Goal: Information Seeking & Learning: Learn about a topic

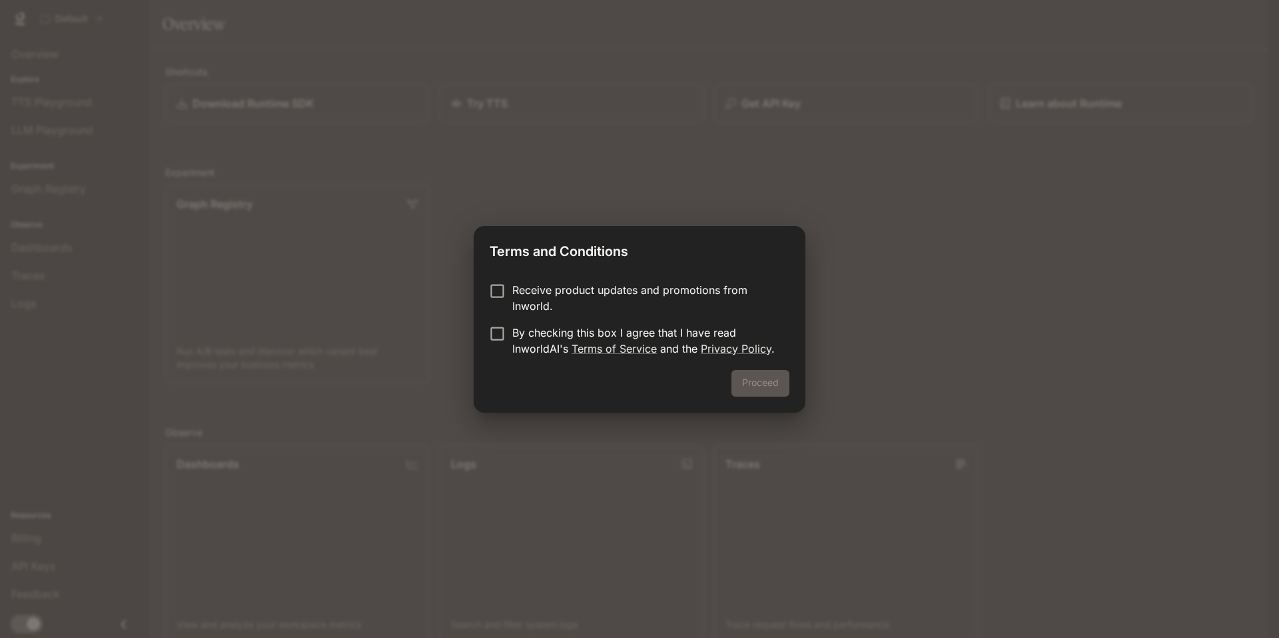
click at [555, 300] on p "Receive product updates and promotions from Inworld." at bounding box center [645, 298] width 266 height 32
click at [522, 337] on p "By checking this box I agree that I have read InworldAI's Terms of Service and …" at bounding box center [645, 340] width 266 height 32
click at [752, 377] on button "Proceed" at bounding box center [761, 383] width 58 height 27
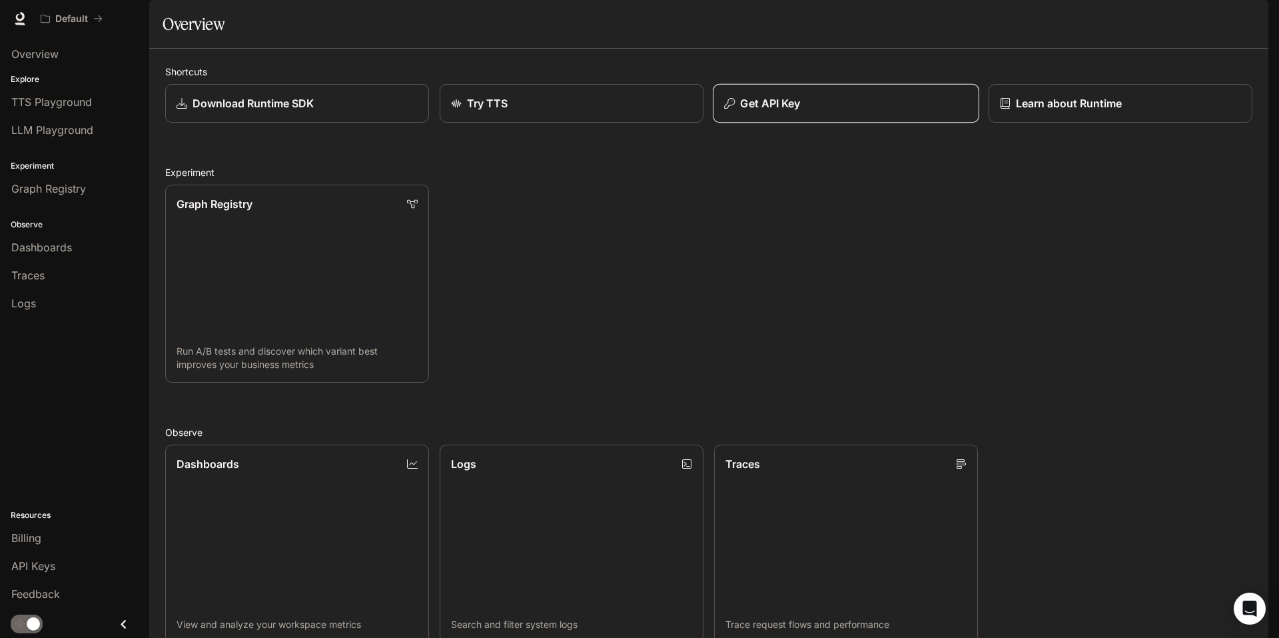
click at [794, 111] on p "Get API Key" at bounding box center [770, 103] width 60 height 16
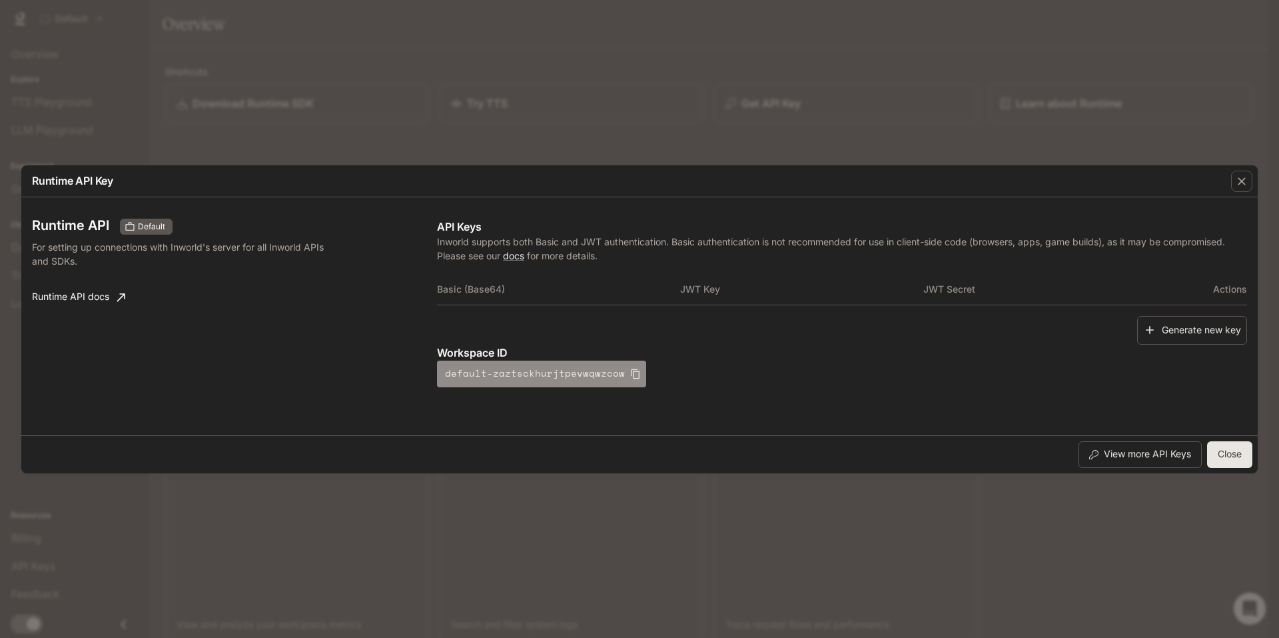
click at [630, 375] on icon "button" at bounding box center [635, 373] width 11 height 11
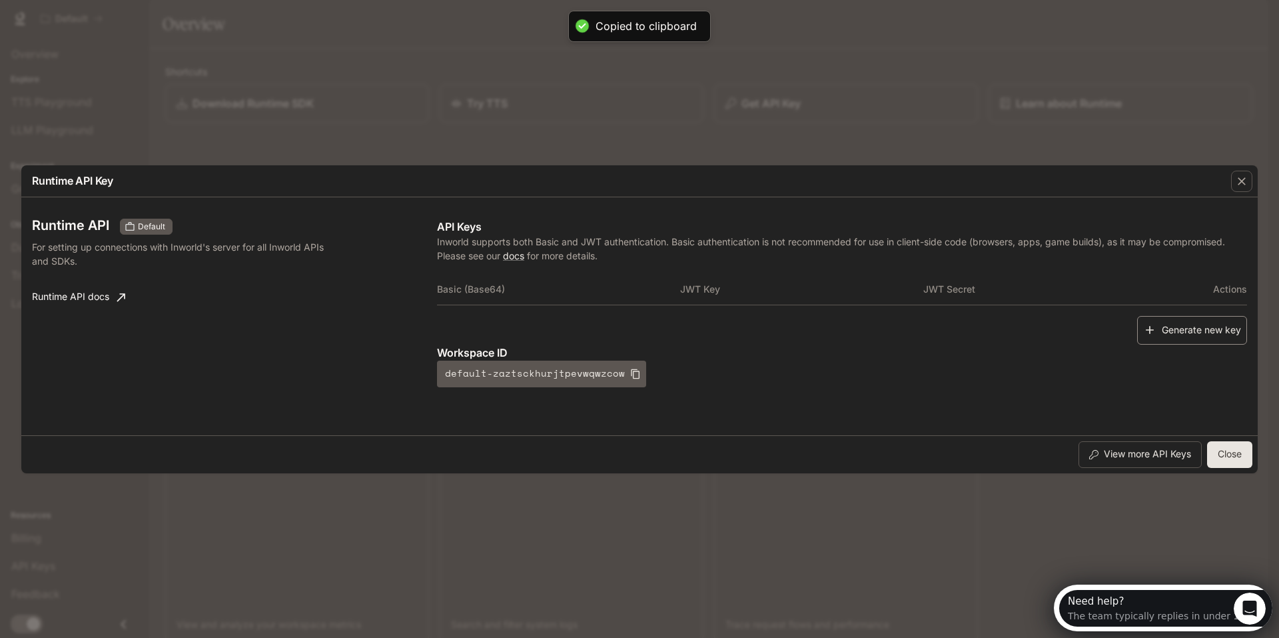
click at [1212, 332] on button "Generate new key" at bounding box center [1192, 330] width 110 height 29
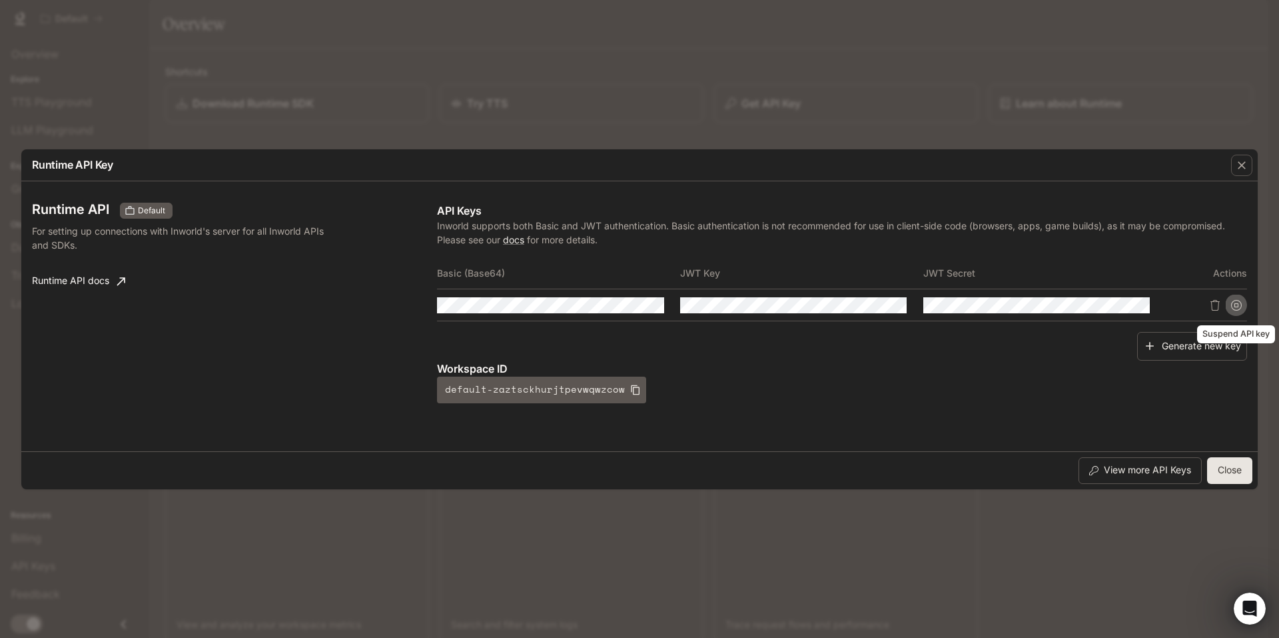
click at [1235, 301] on icon "Suspend API key" at bounding box center [1236, 305] width 11 height 11
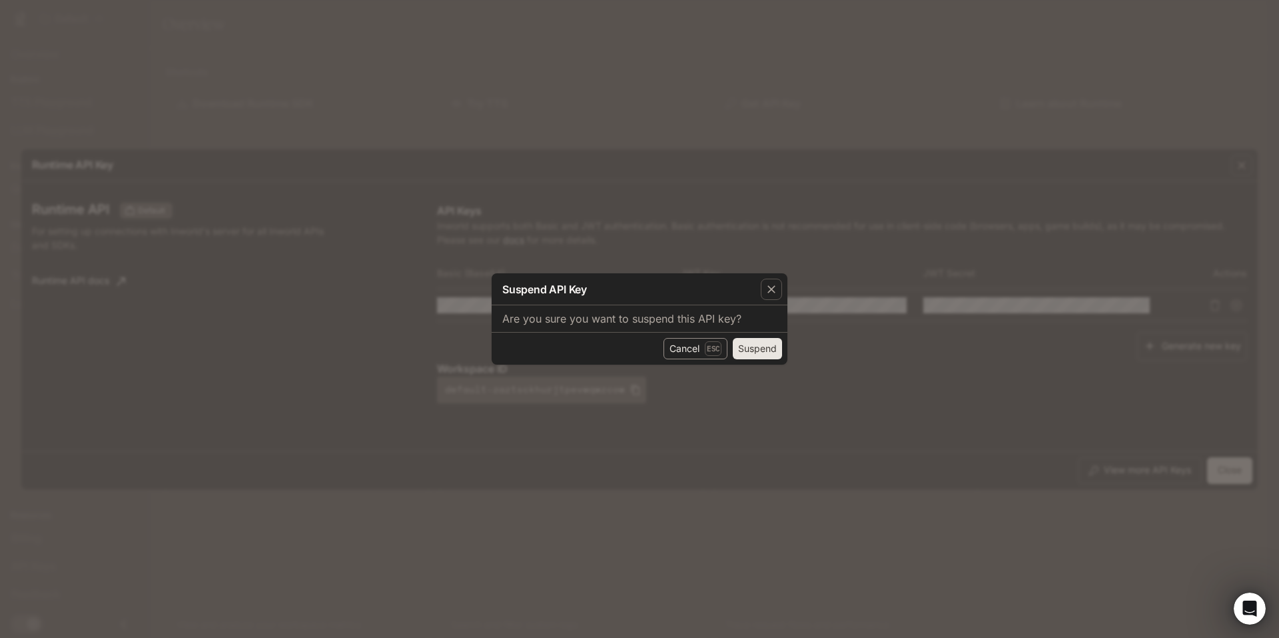
click at [689, 349] on button "Cancel Esc" at bounding box center [696, 348] width 64 height 21
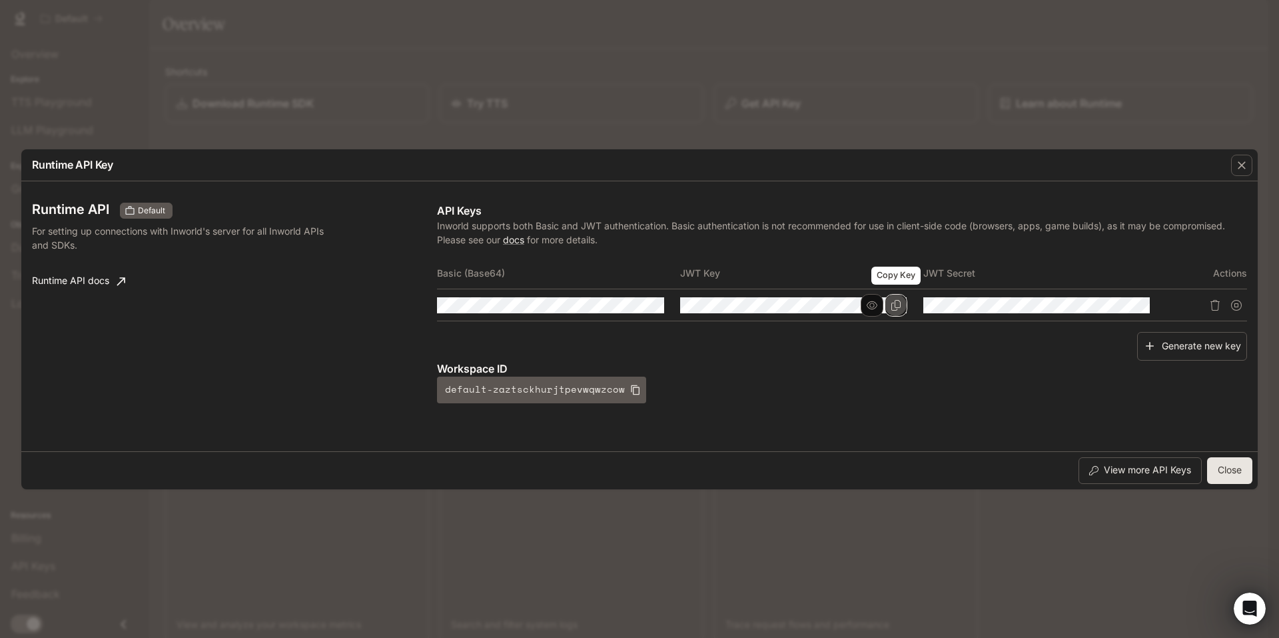
click at [888, 296] on button "Copy Key" at bounding box center [896, 305] width 23 height 23
click at [648, 307] on icon "Copy Basic (Base64)" at bounding box center [652, 305] width 9 height 11
click at [1139, 304] on icon "Copy Secret" at bounding box center [1138, 305] width 11 height 11
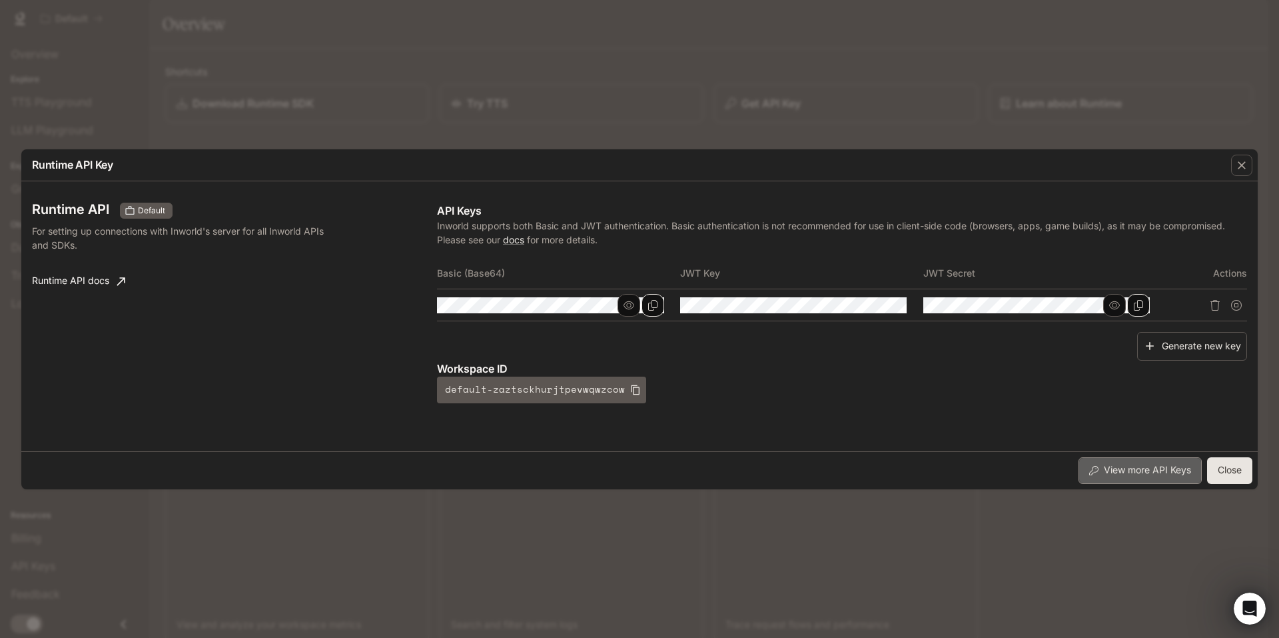
click at [1125, 474] on button "View more API Keys" at bounding box center [1140, 470] width 123 height 27
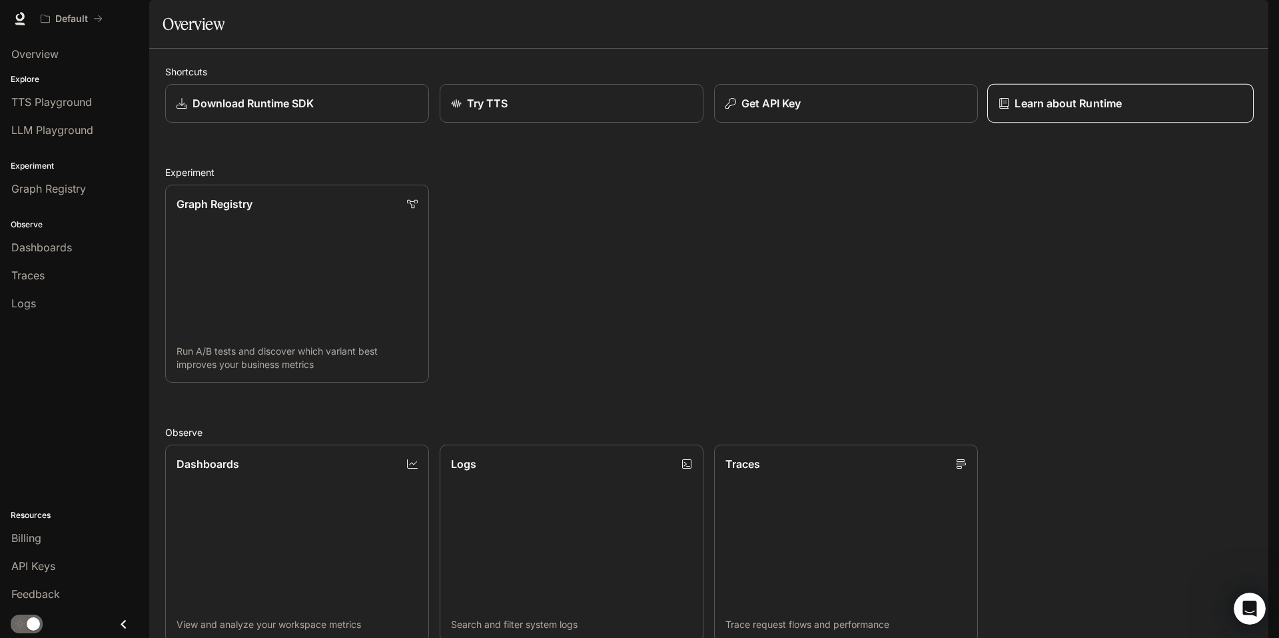
click at [1053, 111] on p "Learn about Runtime" at bounding box center [1068, 103] width 107 height 16
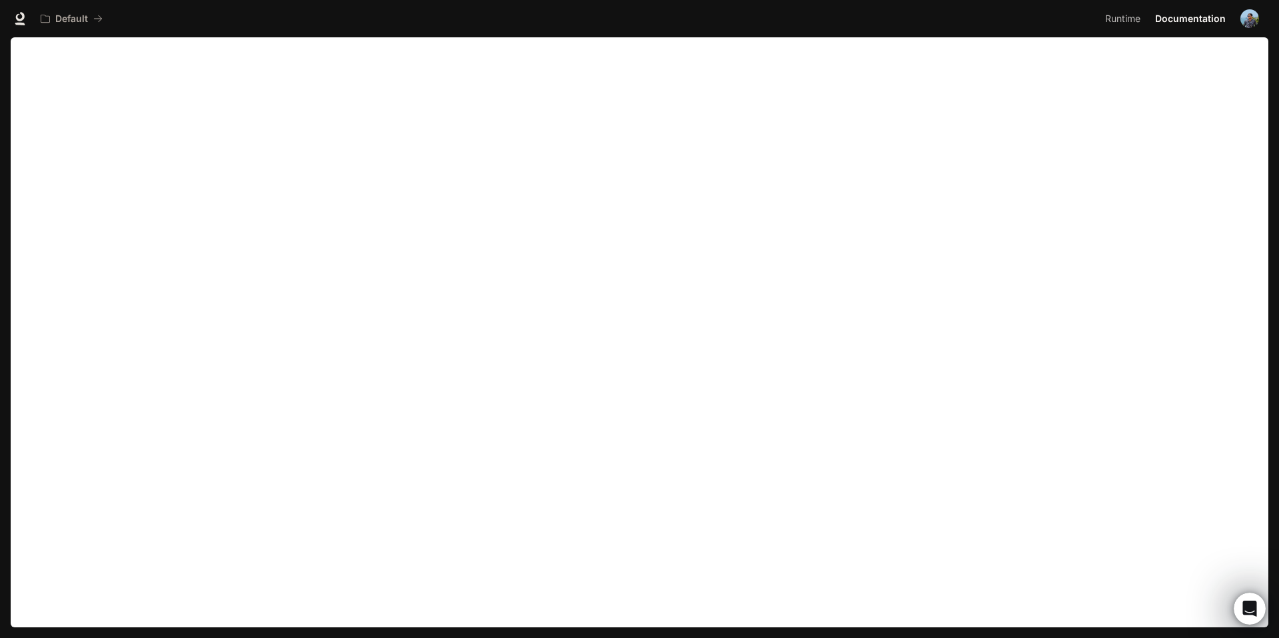
scroll to position [11, 0]
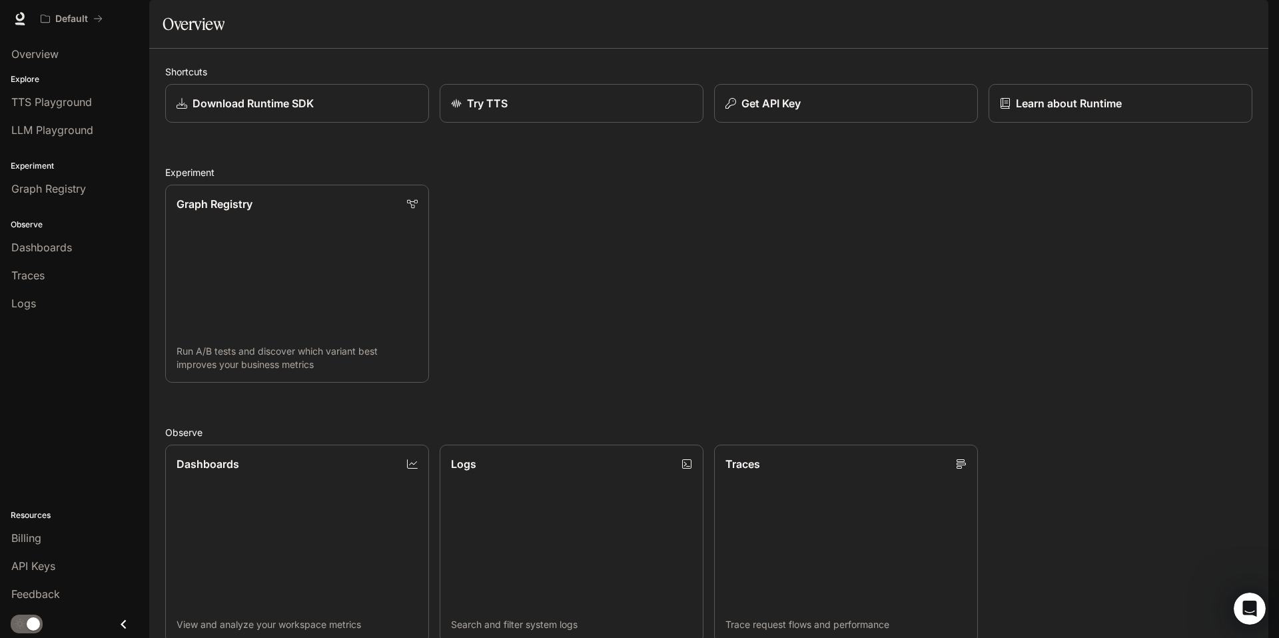
scroll to position [324, 0]
click at [71, 131] on span "LLM Playground" at bounding box center [52, 130] width 82 height 16
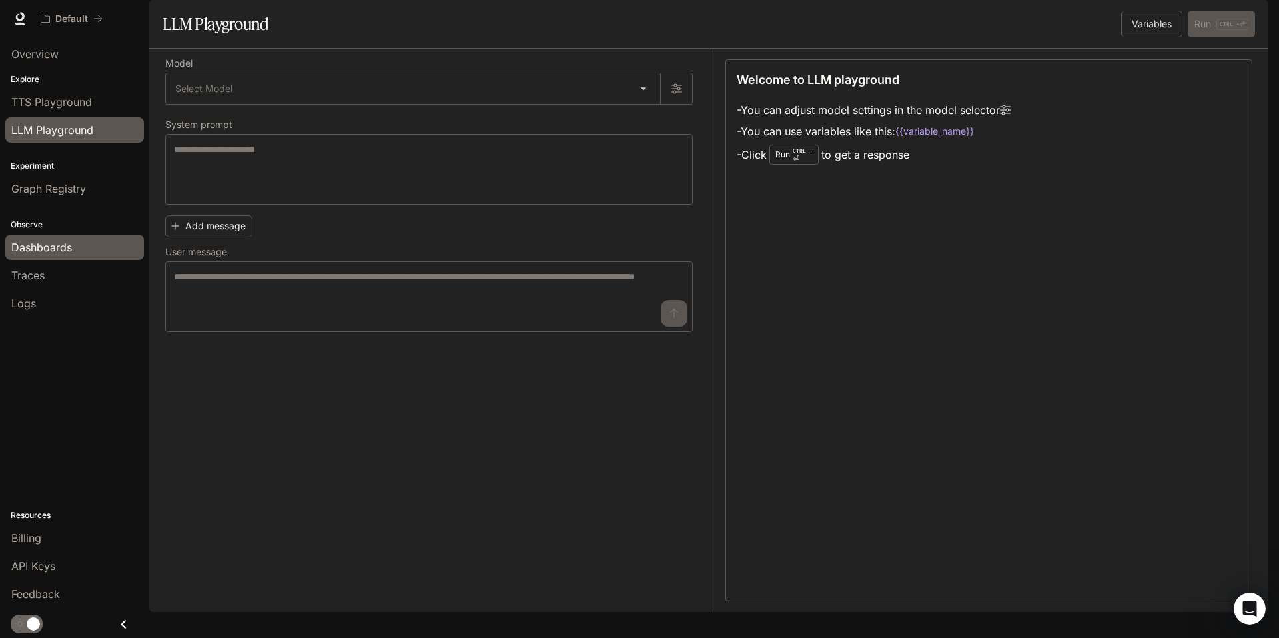
click at [36, 253] on span "Dashboards" at bounding box center [41, 247] width 61 height 16
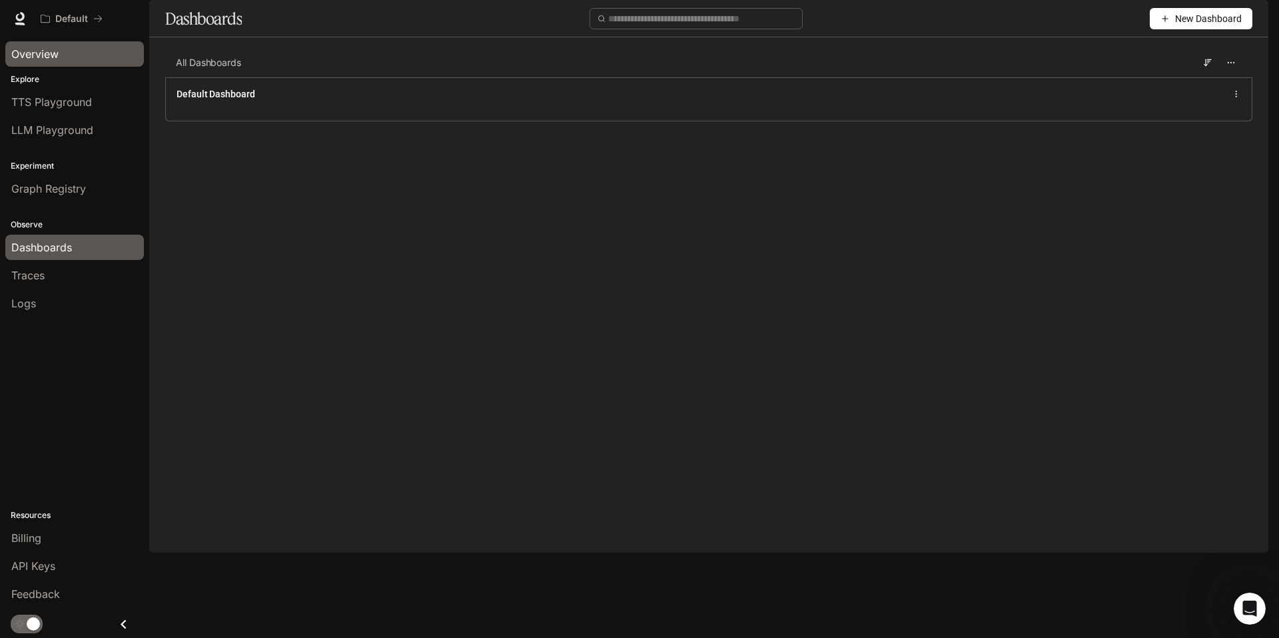
click at [73, 54] on div "Overview" at bounding box center [74, 54] width 127 height 16
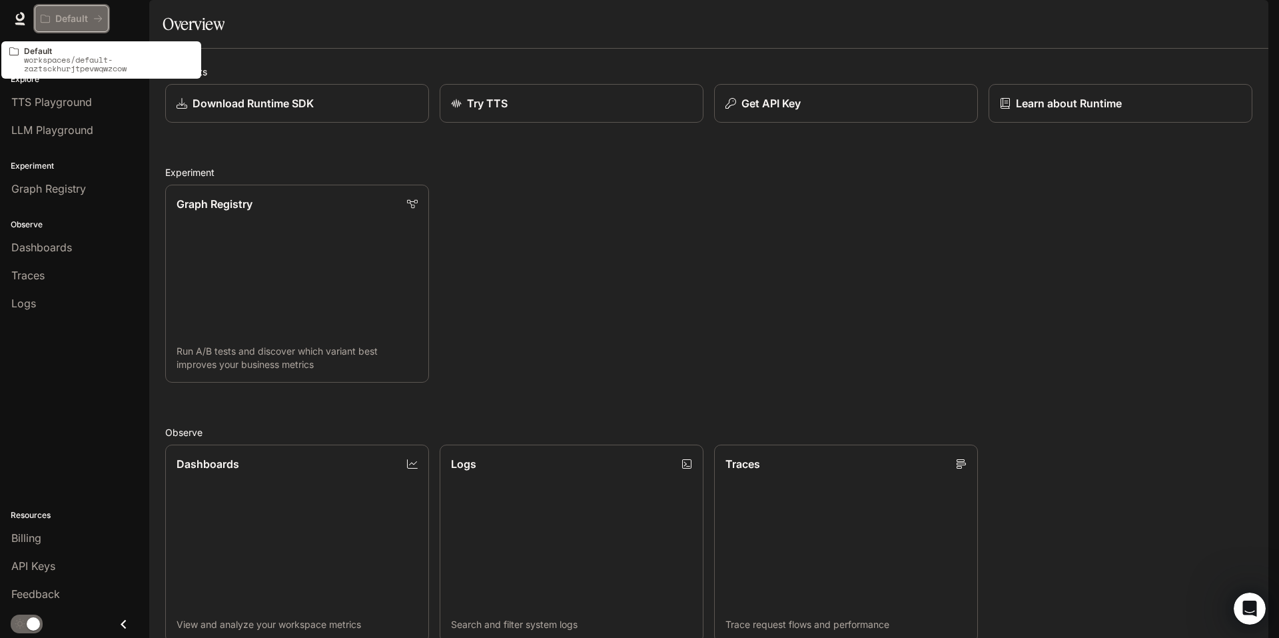
click at [75, 15] on p "Default" at bounding box center [71, 18] width 33 height 11
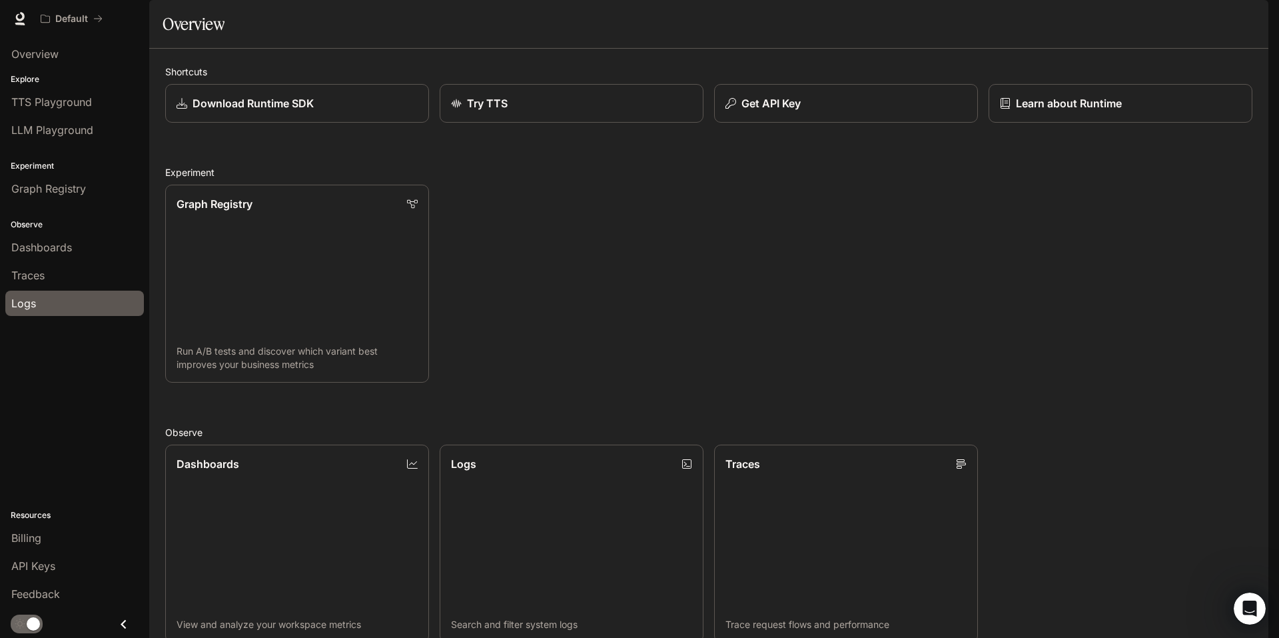
click at [28, 292] on link "Logs" at bounding box center [74, 302] width 139 height 25
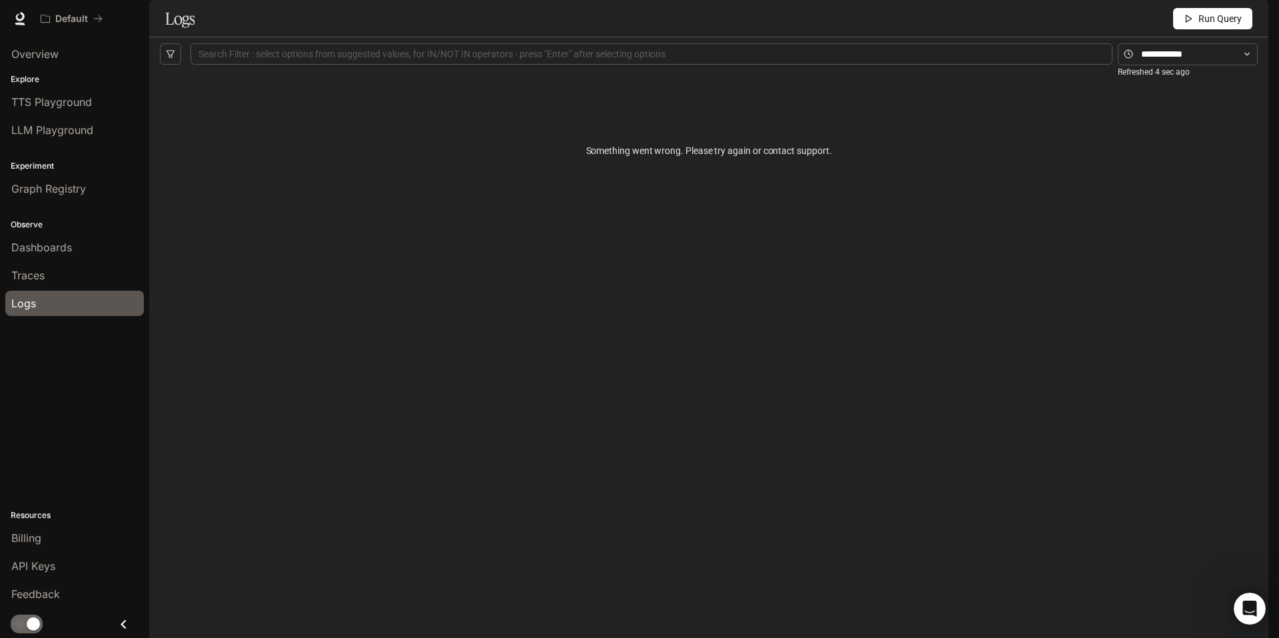
drag, startPoint x: 1203, startPoint y: 61, endPoint x: 987, endPoint y: 180, distance: 246.3
click at [988, 179] on div "Logs Run Query Search Filter : select options from suggested values, for IN/NOT…" at bounding box center [708, 325] width 1119 height 650
click at [77, 133] on span "LLM Playground" at bounding box center [52, 130] width 82 height 16
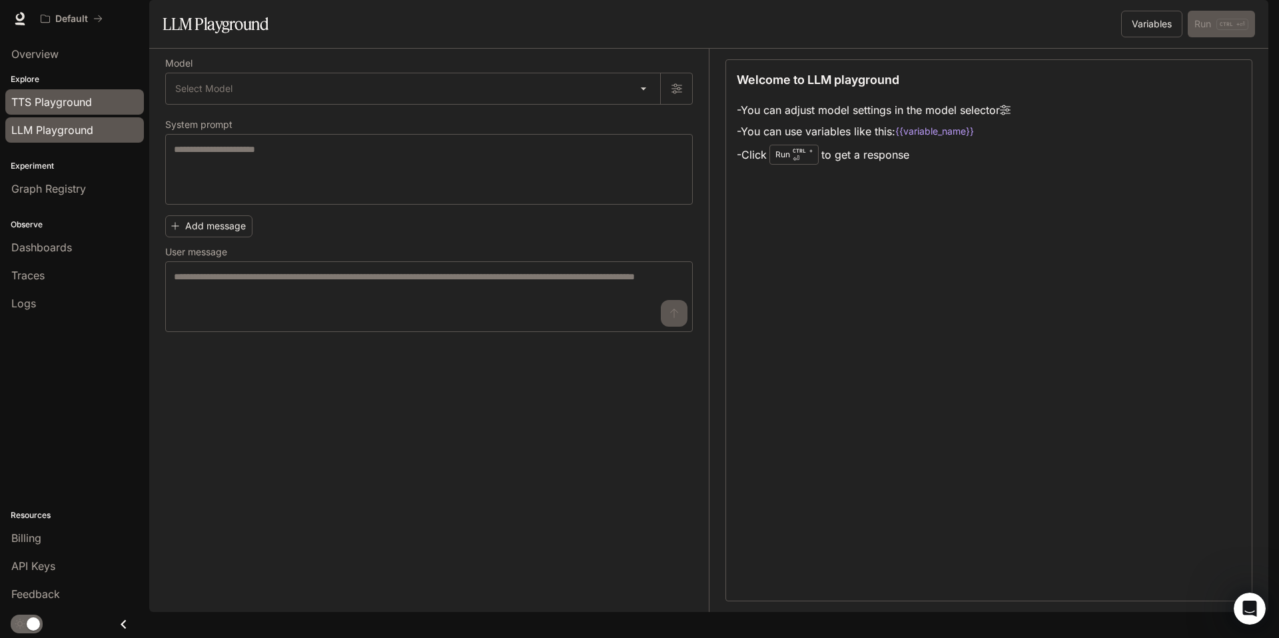
click at [74, 104] on span "TTS Playground" at bounding box center [51, 102] width 81 height 16
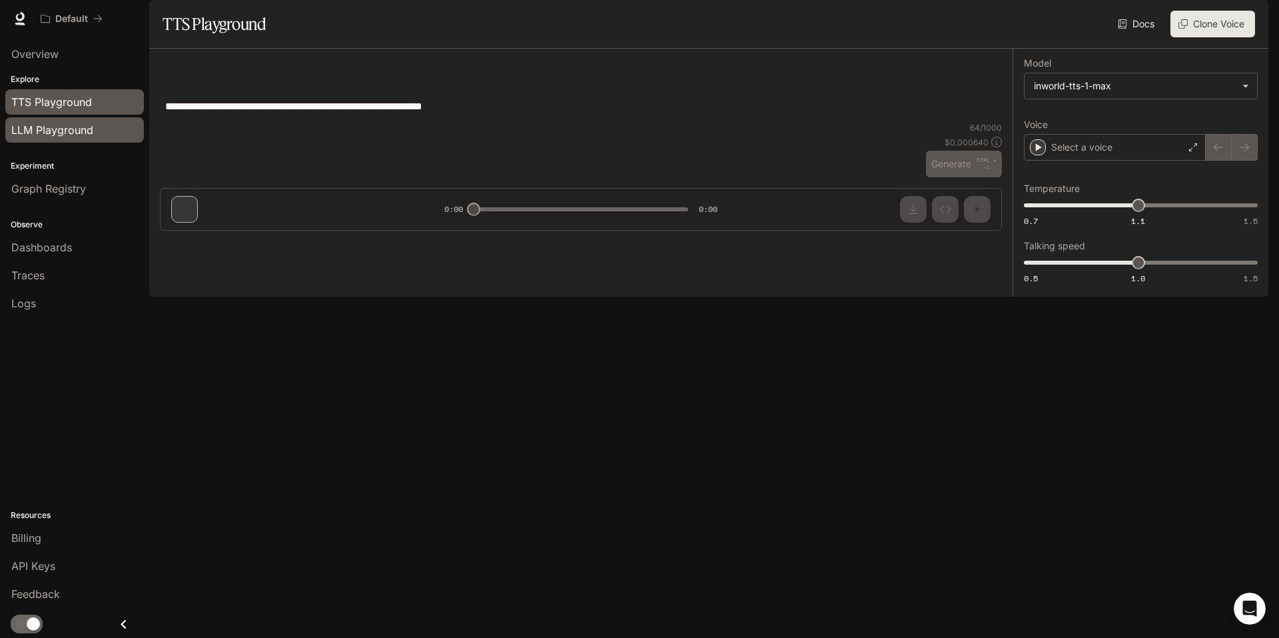
click at [57, 127] on span "LLM Playground" at bounding box center [52, 130] width 82 height 16
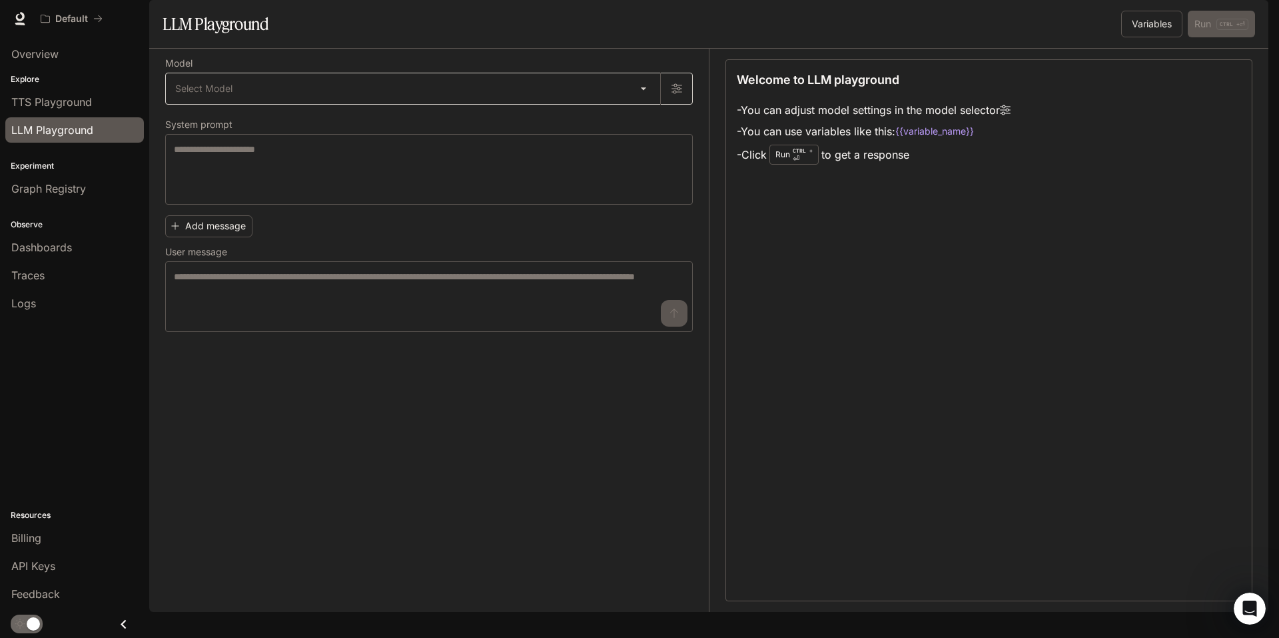
click at [209, 139] on body "Skip to main content Default Runtime Runtime Documentation Documentation Portal…" at bounding box center [639, 319] width 1279 height 638
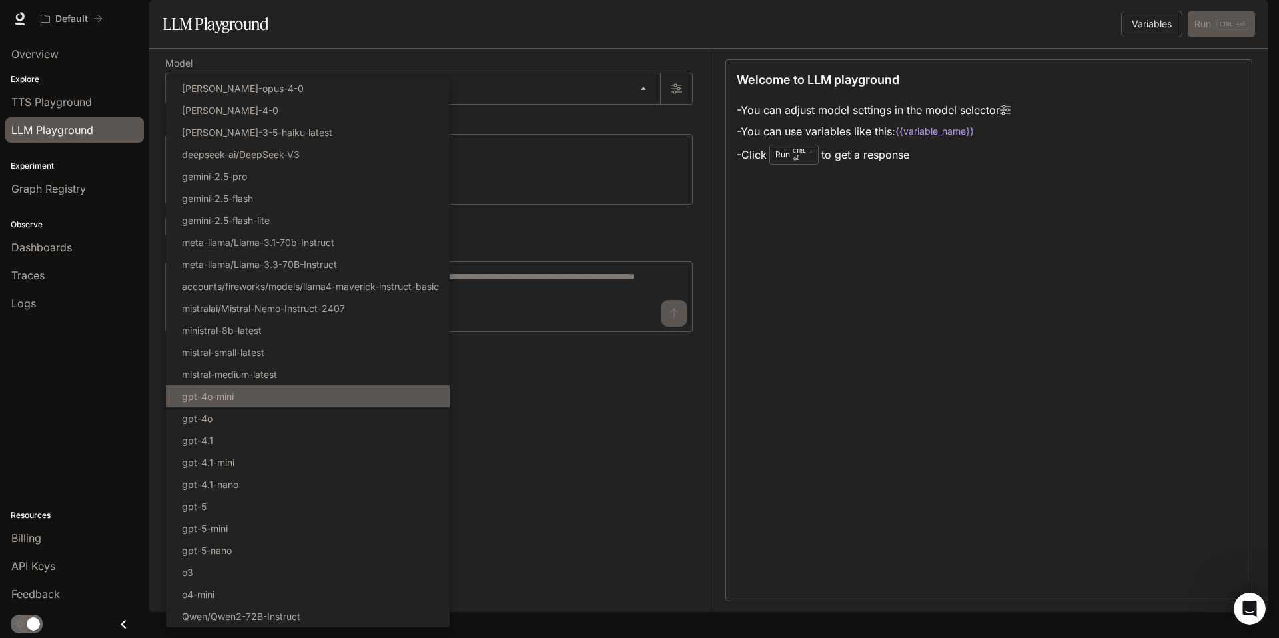
click at [243, 400] on li "gpt-4o-mini" at bounding box center [308, 396] width 284 height 22
type input "**********"
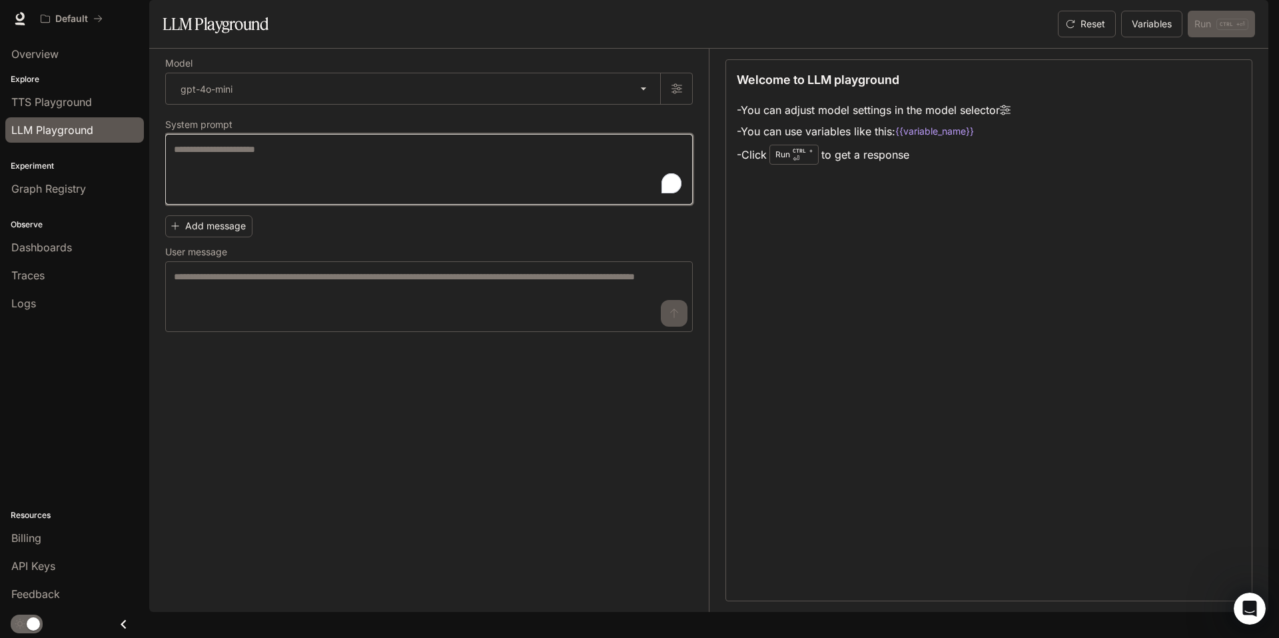
click at [280, 188] on textarea "To enrich screen reader interactions, please activate Accessibility in Grammarl…" at bounding box center [429, 169] width 510 height 53
click at [295, 196] on textarea "To enrich screen reader interactions, please activate Accessibility in Grammarl…" at bounding box center [429, 169] width 510 height 53
click at [294, 196] on textarea "To enrich screen reader interactions, please activate Accessibility in Grammarl…" at bounding box center [429, 169] width 510 height 53
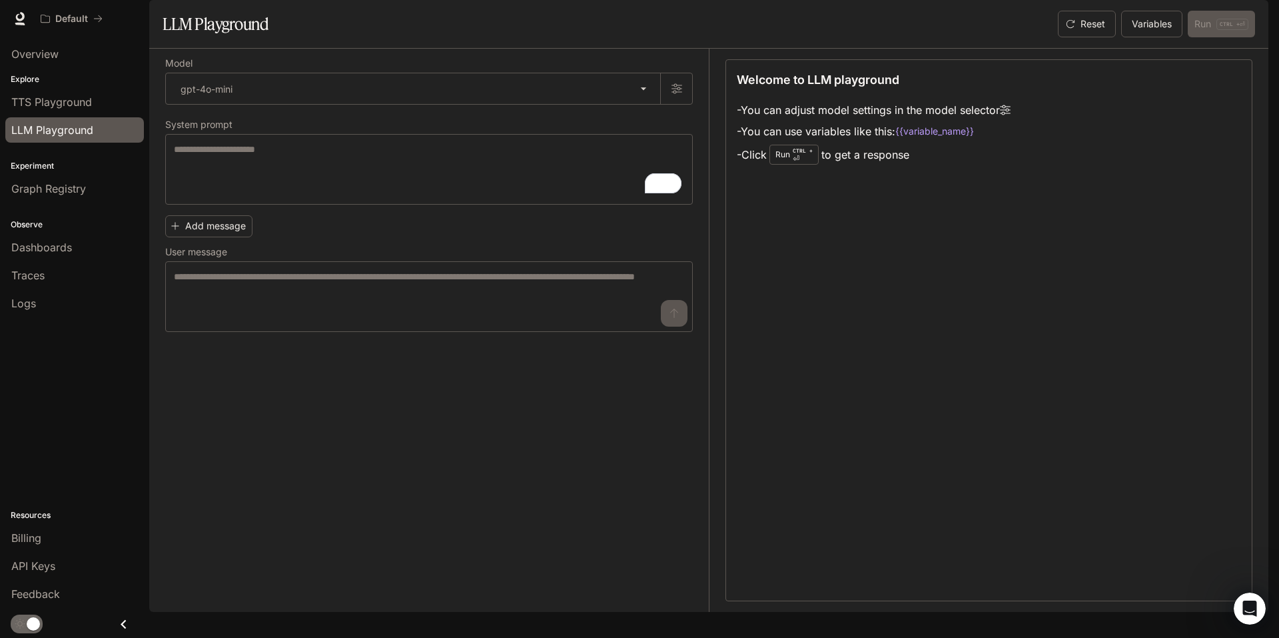
click at [813, 165] on div "Run CTRL + ⏎" at bounding box center [793, 155] width 49 height 20
click at [1237, 603] on div "Open Intercom Messenger" at bounding box center [1248, 606] width 44 height 44
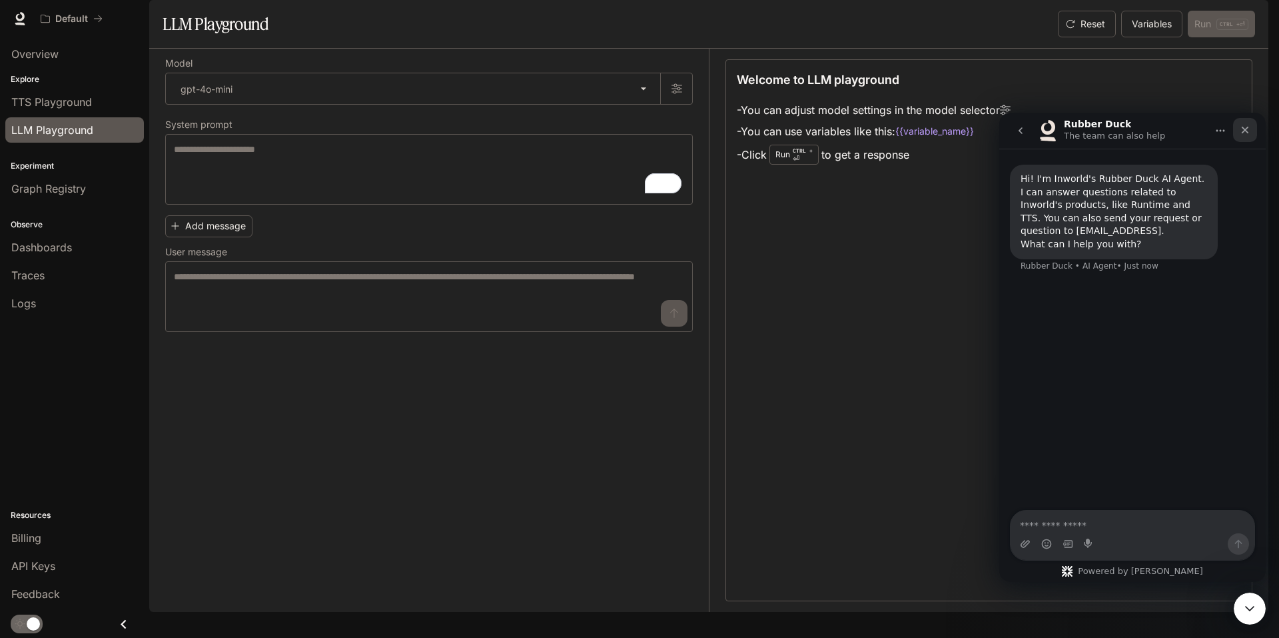
click at [1246, 134] on icon "Close" at bounding box center [1245, 130] width 11 height 11
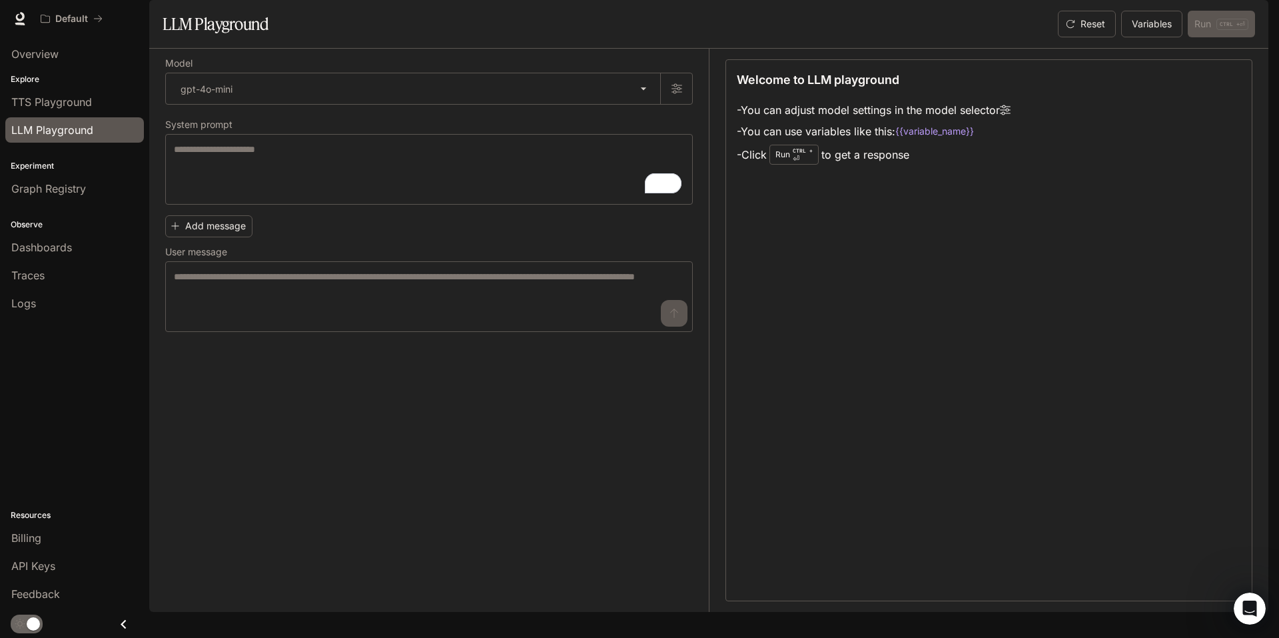
click at [1126, 25] on span "Runtime" at bounding box center [1124, 19] width 38 height 17
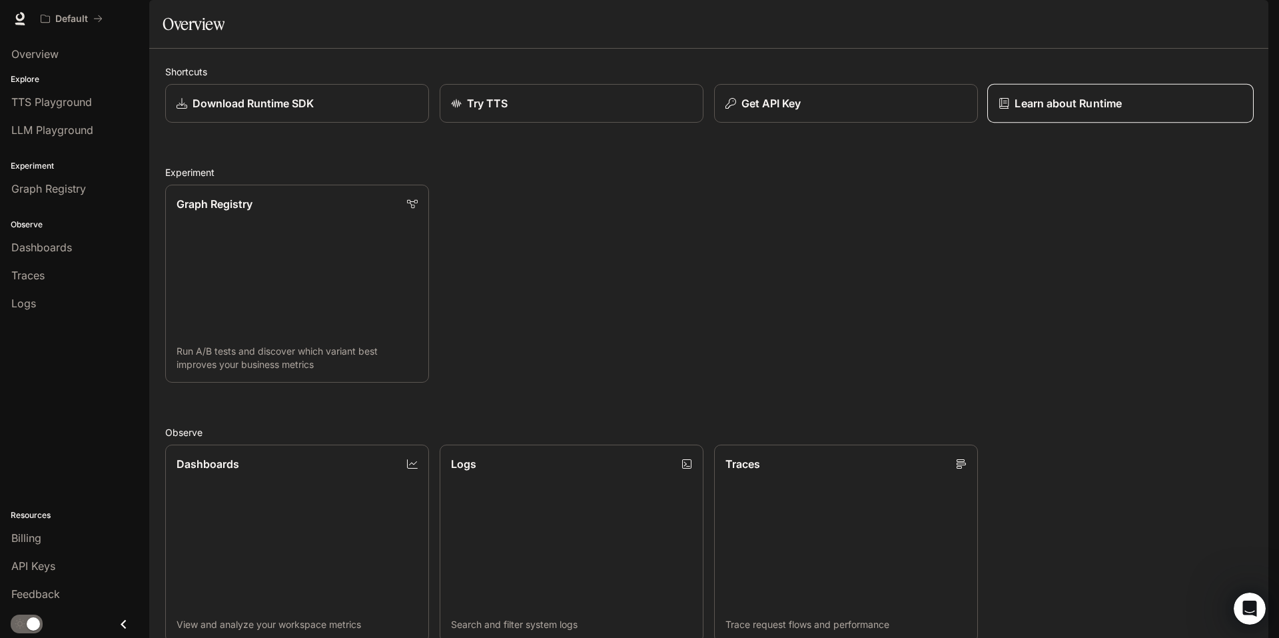
click at [1063, 111] on p "Learn about Runtime" at bounding box center [1068, 103] width 107 height 16
